Goal: Task Accomplishment & Management: Manage account settings

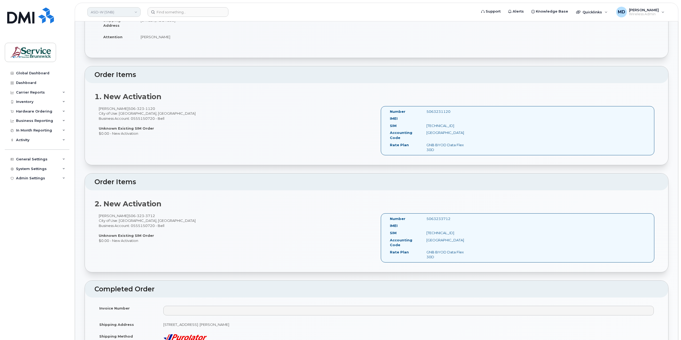
scroll to position [89, 0]
click at [127, 13] on link "ASD-W (SNB)" at bounding box center [113, 12] width 53 height 10
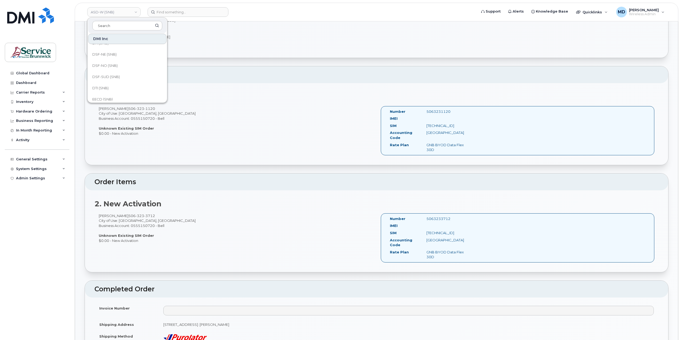
scroll to position [62, 0]
click at [126, 55] on link "DSF-NE (SNB)" at bounding box center [127, 55] width 78 height 11
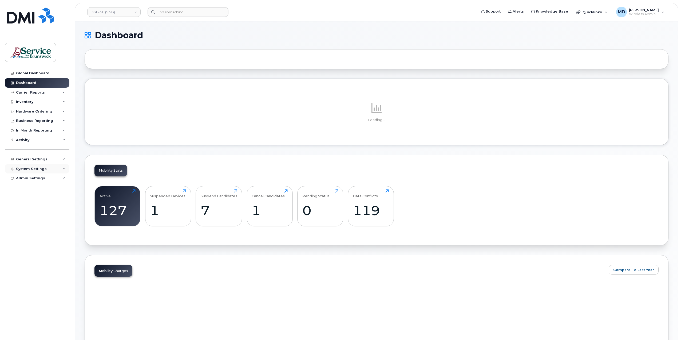
click at [37, 168] on div "System Settings" at bounding box center [31, 169] width 31 height 4
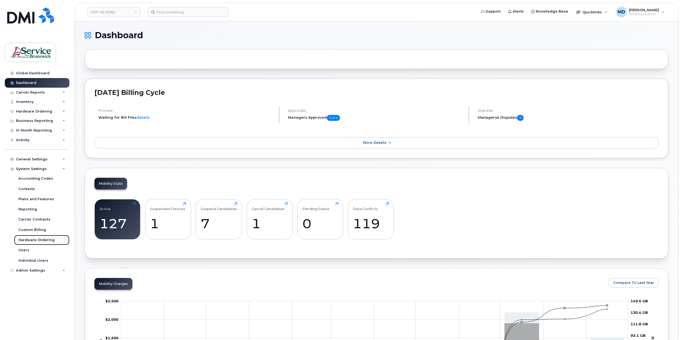
click at [32, 237] on div "Hardware Ordering" at bounding box center [36, 239] width 36 height 5
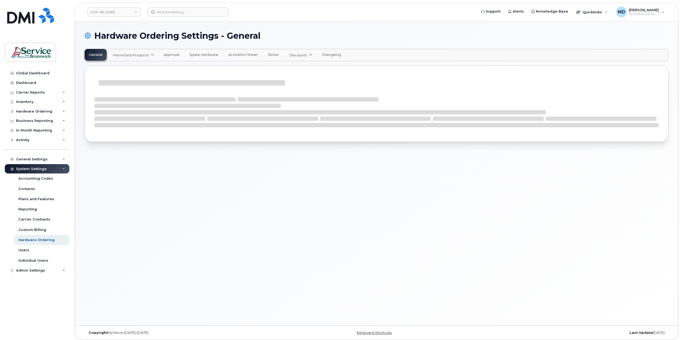
select select "admins"
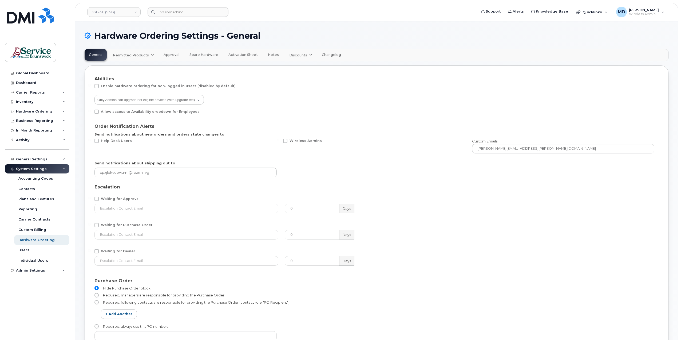
click at [136, 55] on span "Permitted Products" at bounding box center [131, 55] width 36 height 5
click at [139, 70] on span "available" at bounding box center [145, 68] width 19 height 6
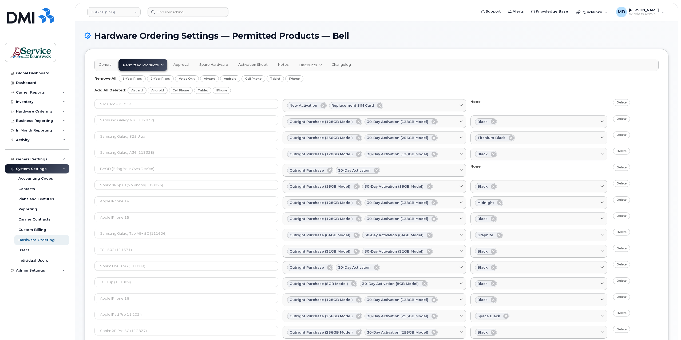
scroll to position [405, 0]
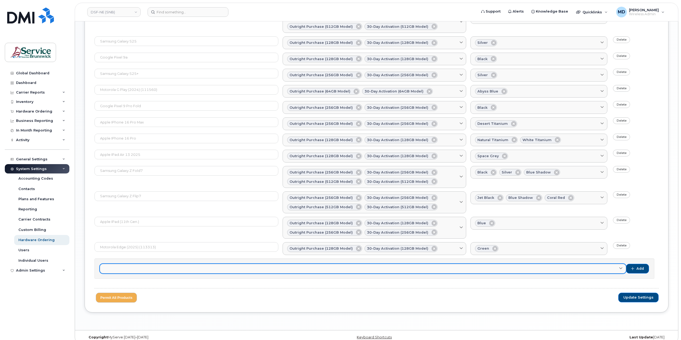
click at [162, 264] on link at bounding box center [363, 269] width 526 height 10
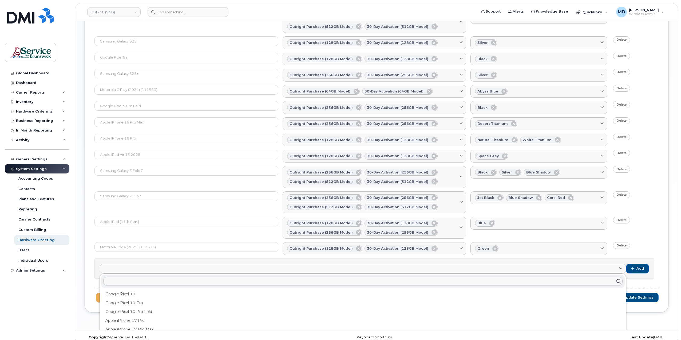
click at [152, 277] on input "text" at bounding box center [363, 281] width 520 height 9
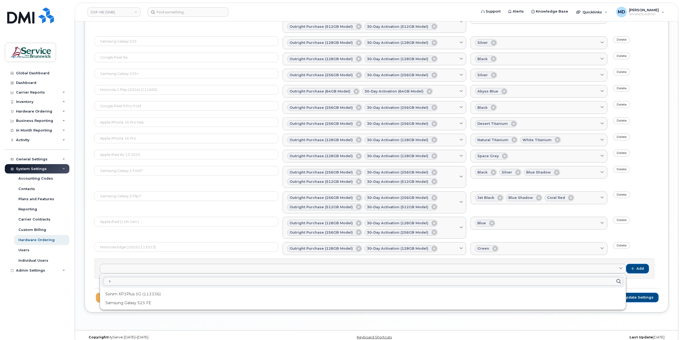
type input "s"
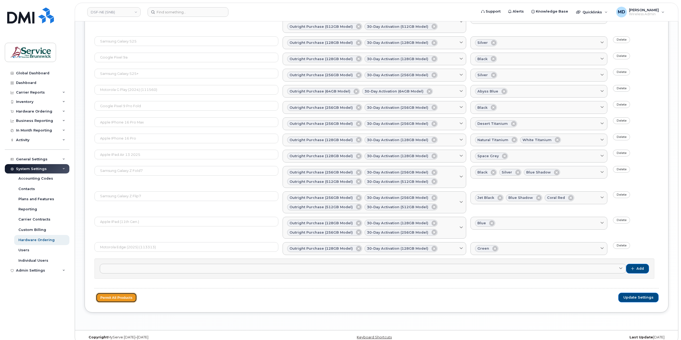
click at [113, 294] on button "Permit All Products" at bounding box center [116, 297] width 41 height 10
